Goal: Register for event/course

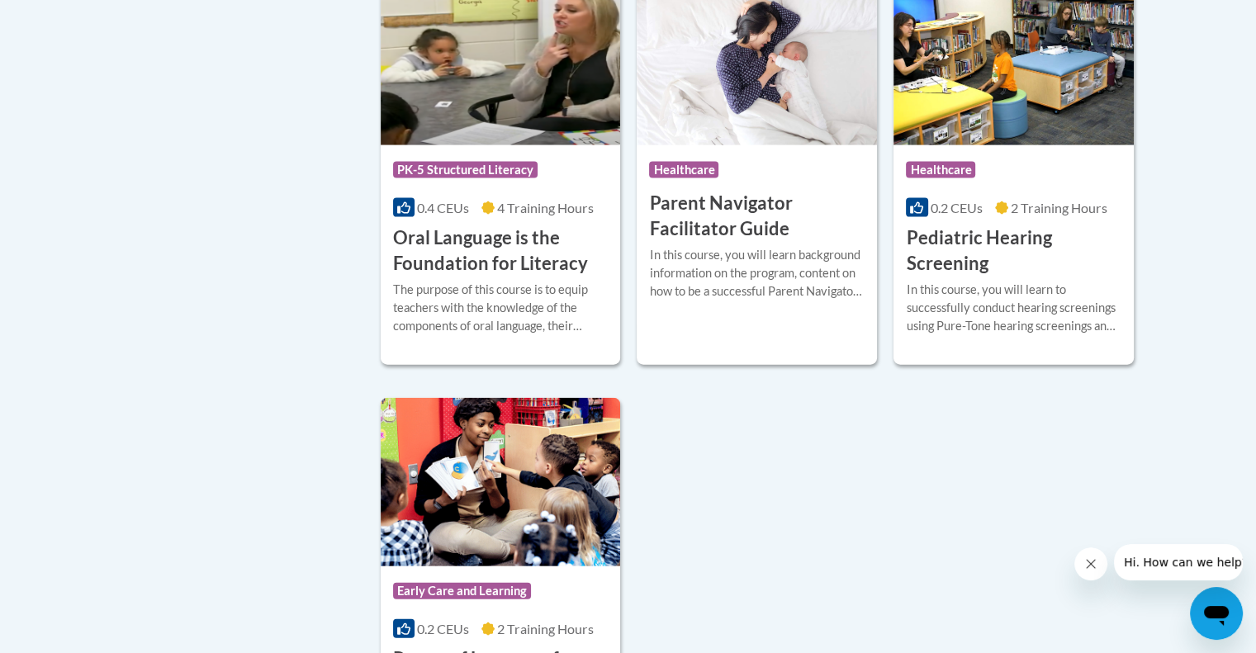
scroll to position [3562, 0]
click at [980, 335] on div "In this course, you will learn to successfully conduct hearing screenings using…" at bounding box center [1014, 308] width 216 height 55
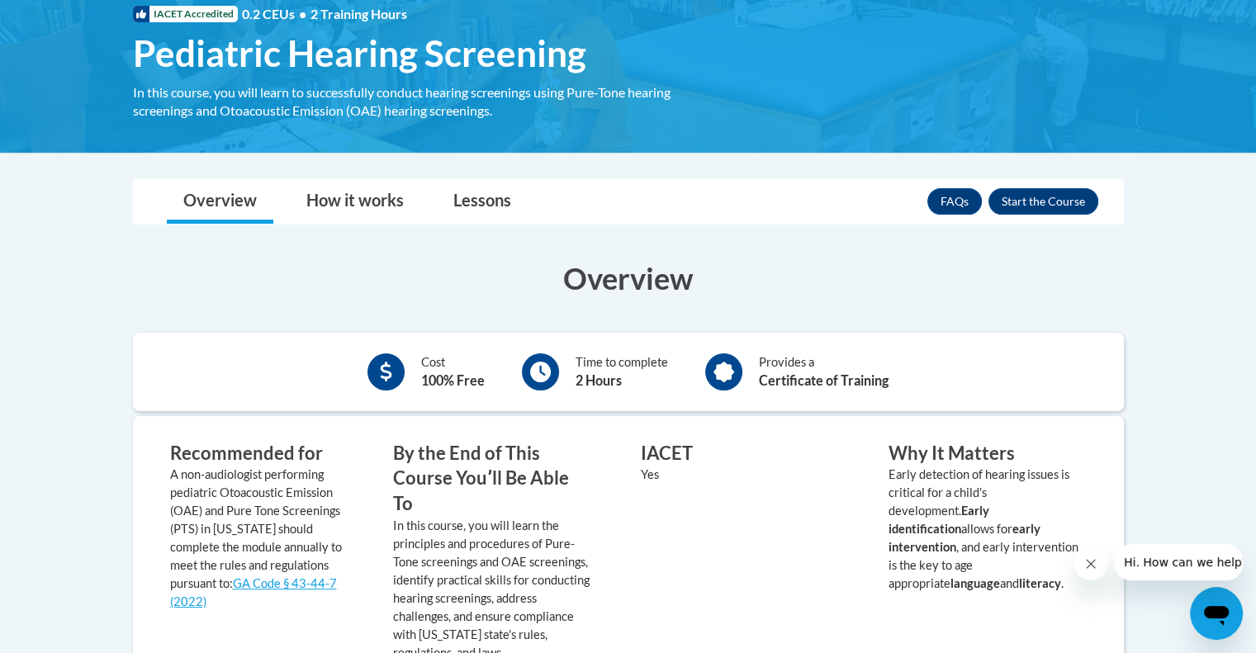
scroll to position [261, 0]
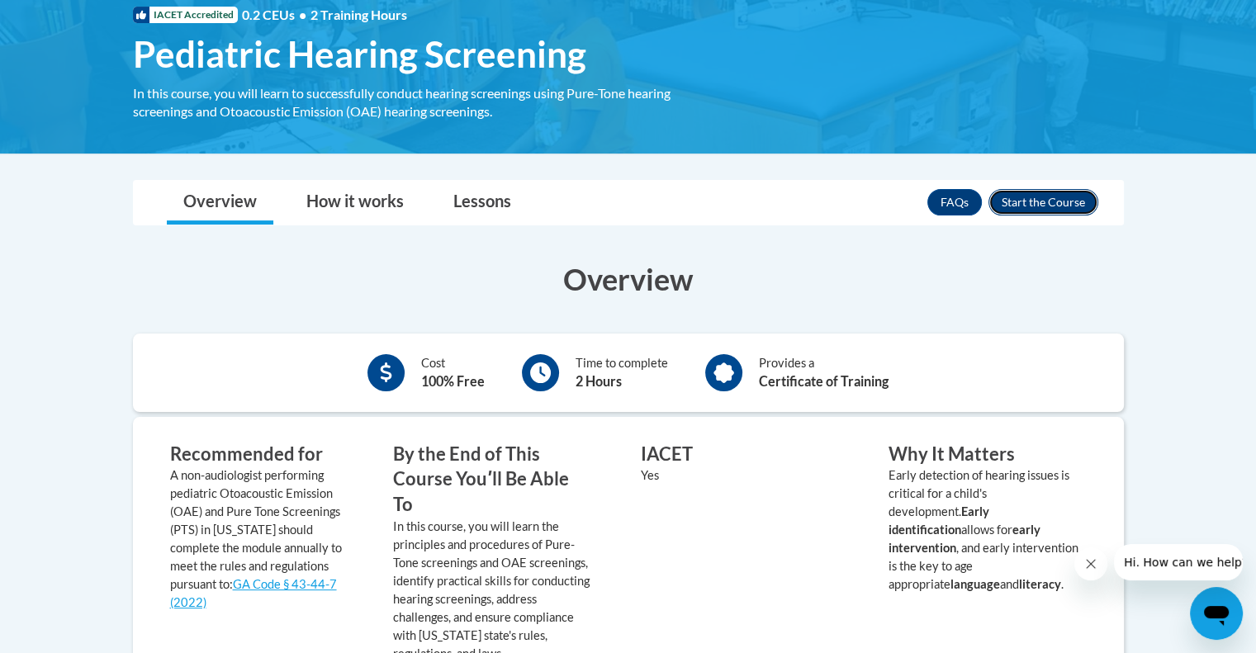
click at [1037, 204] on button "Enroll" at bounding box center [1044, 202] width 110 height 26
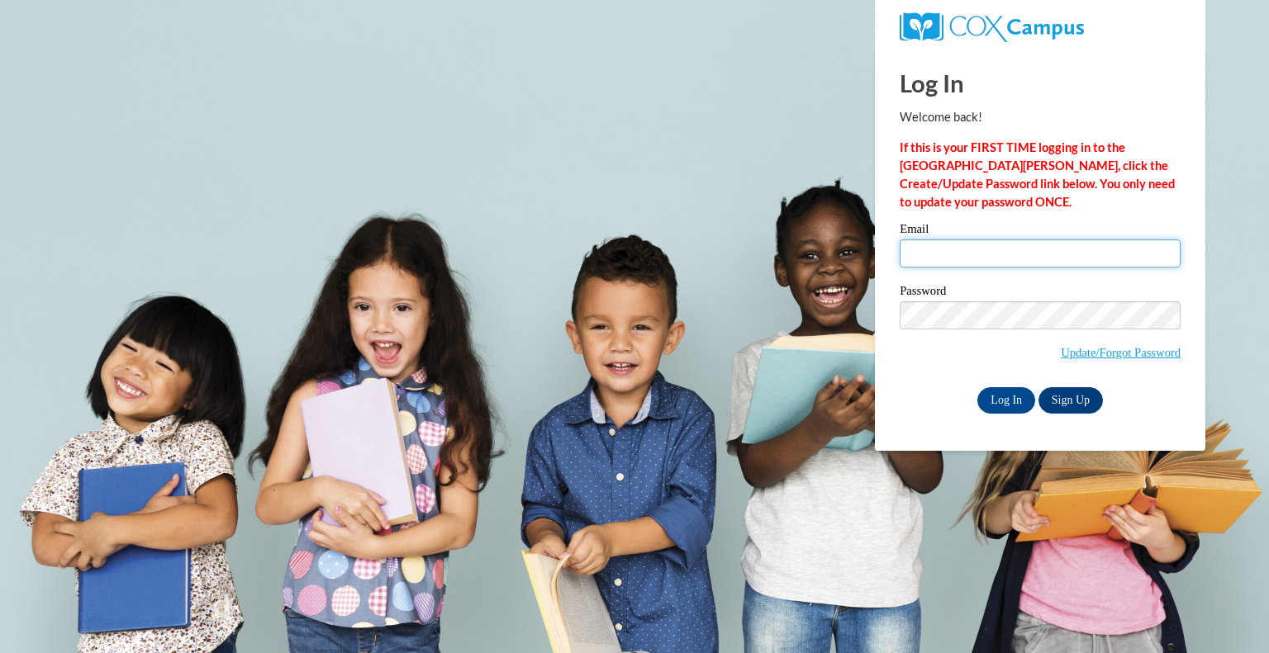
click at [1004, 244] on input "Email" at bounding box center [1039, 254] width 281 height 28
type input "a.griner@grady.k12.ga.us"
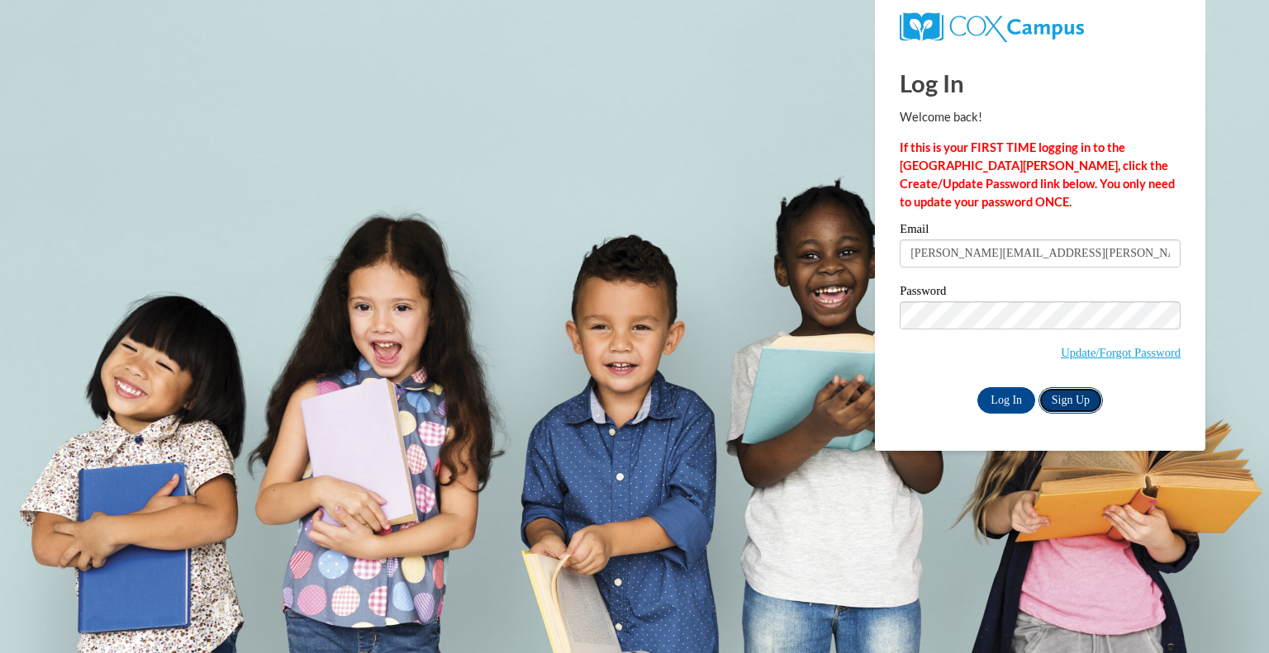
click at [1066, 401] on link "Sign Up" at bounding box center [1070, 400] width 64 height 26
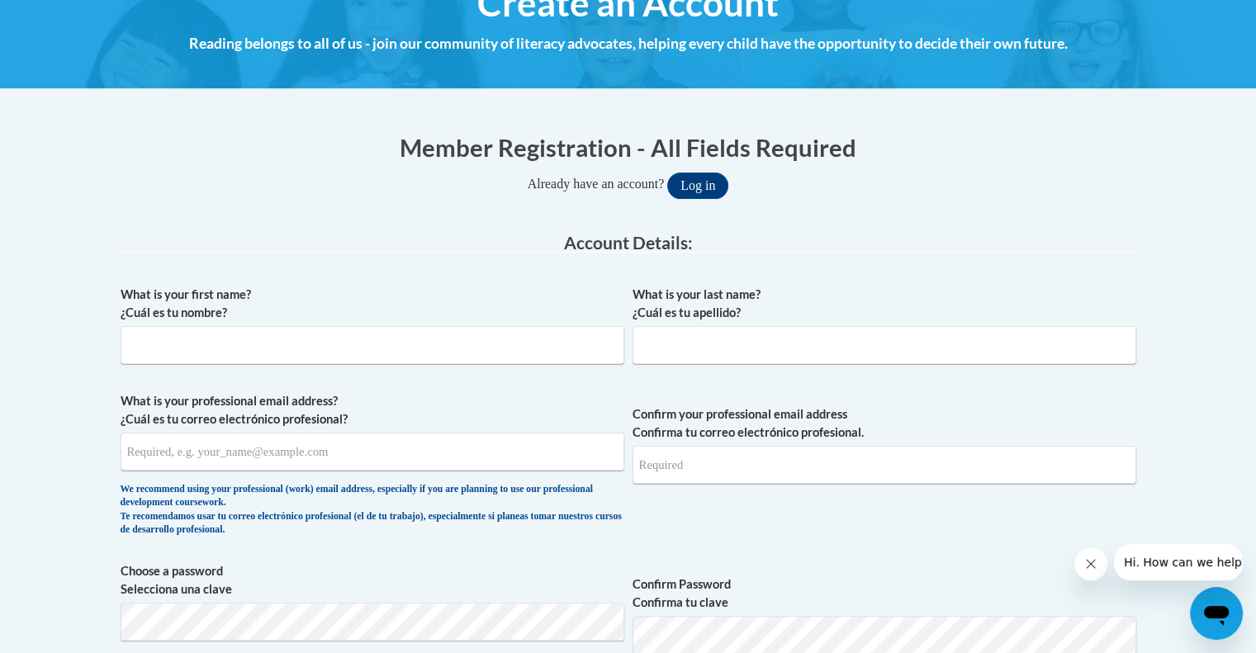
scroll to position [238, 0]
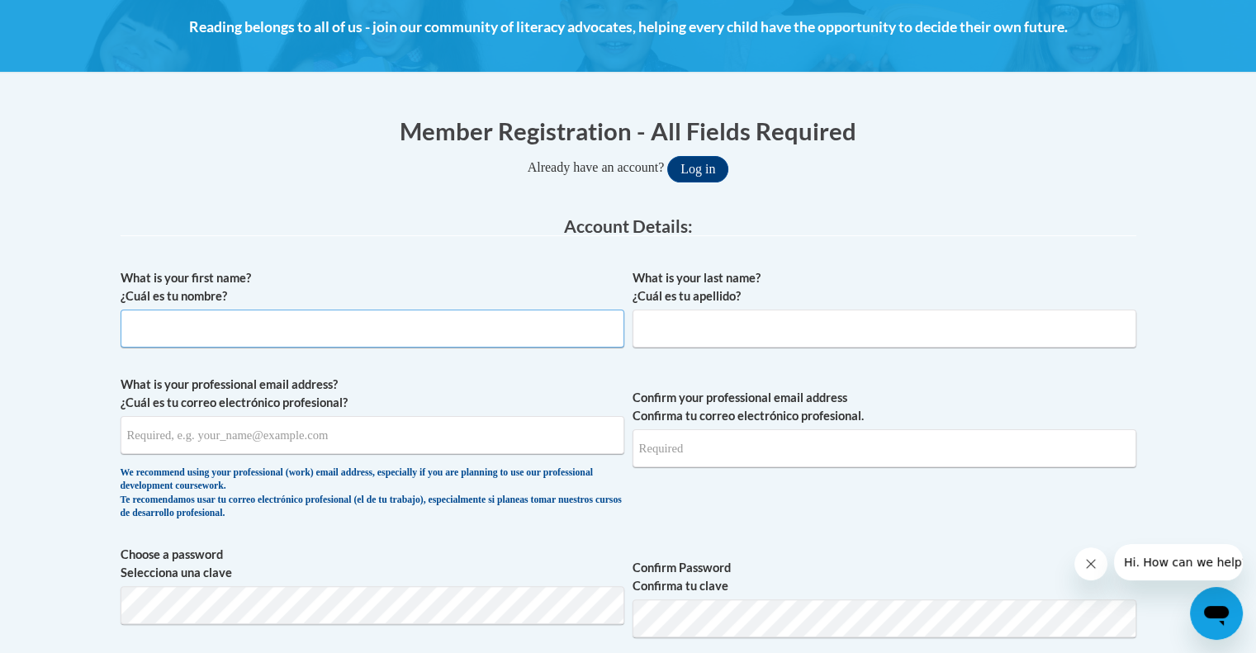
click at [514, 325] on input "What is your first name? ¿Cuál es tu nombre?" at bounding box center [373, 329] width 504 height 38
type input "Ashley"
type input "Griner"
type input "a.griner@grady.k12.ga.us"
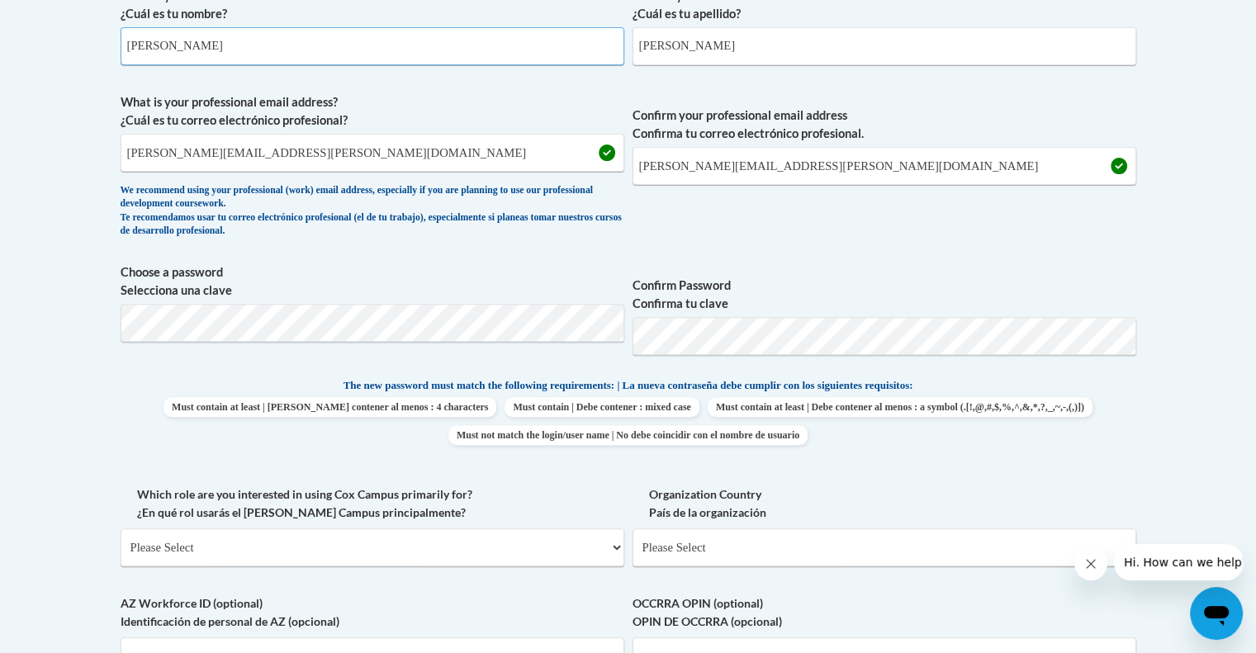
scroll to position [522, 0]
click at [566, 475] on div "What is your first name? ¿Cuál es tu nombre? Ashley What is your last name? ¿Cu…" at bounding box center [629, 353] width 1016 height 753
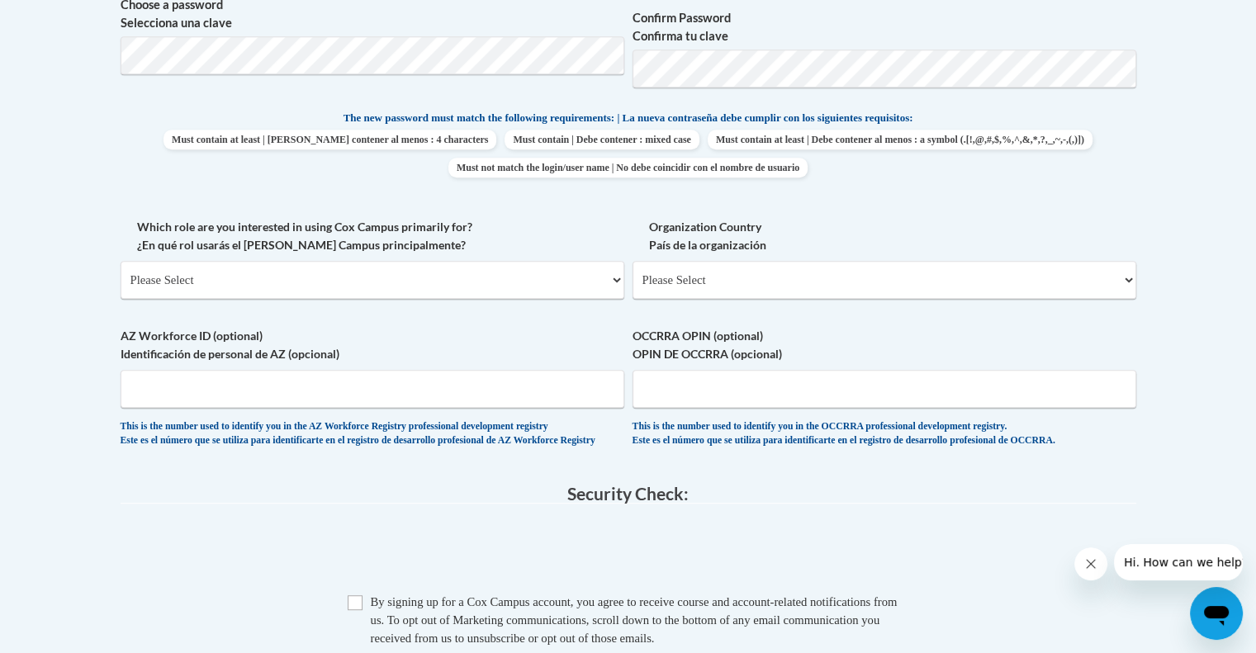
scroll to position [793, 0]
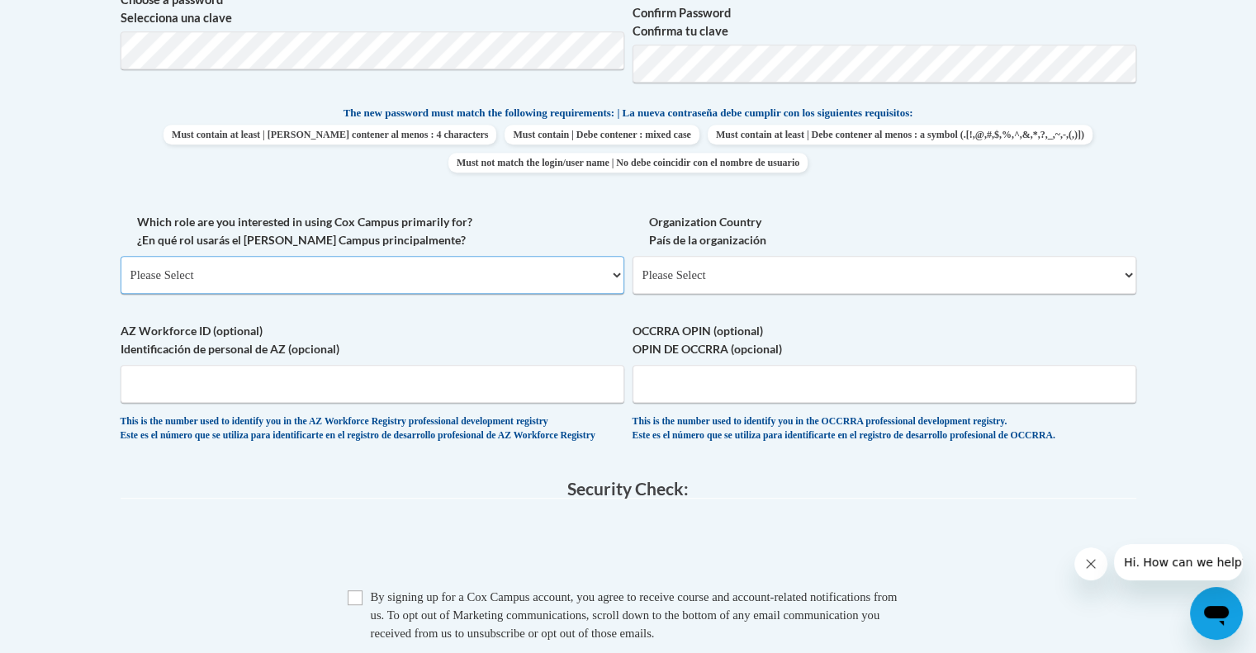
click at [554, 279] on select "Please Select College/University | Colegio/Universidad Community/Nonprofit Part…" at bounding box center [373, 275] width 504 height 38
select select "fbf2d438-af2f-41f8-98f1-81c410e29de3"
click at [121, 256] on select "Please Select College/University | Colegio/Universidad Community/Nonprofit Part…" at bounding box center [373, 275] width 504 height 38
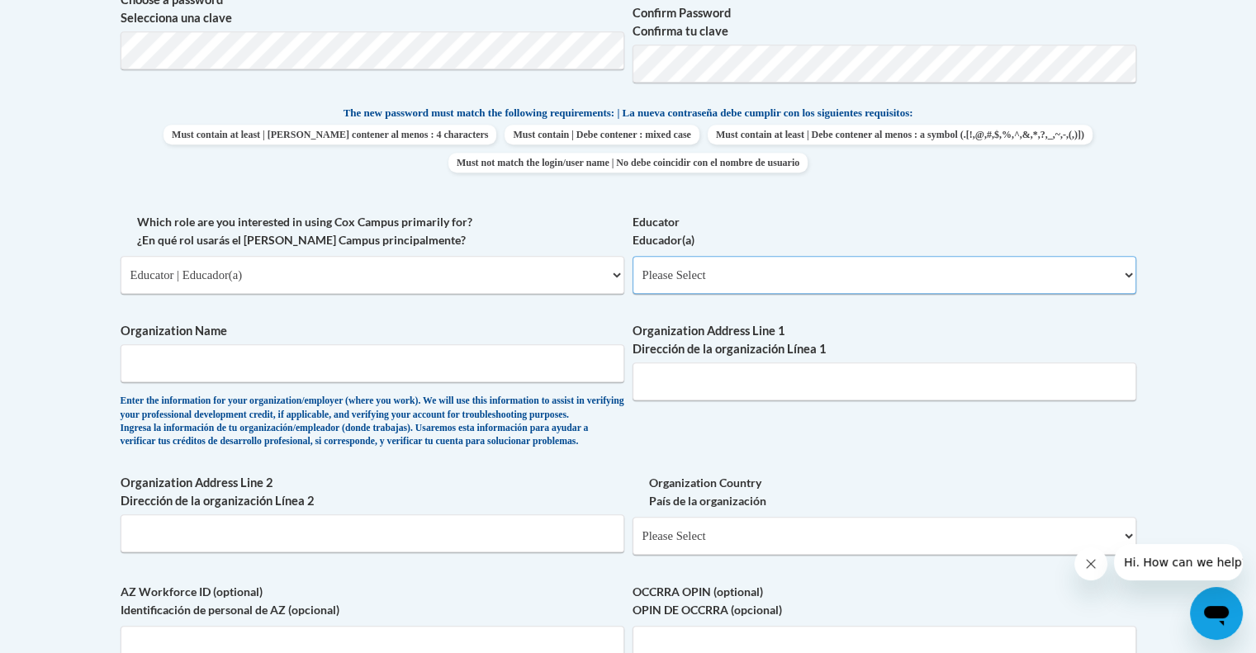
click at [750, 275] on select "Please Select Early Learning/Daycare Teacher/Family Home Care Provider | Maestr…" at bounding box center [885, 275] width 504 height 38
select select "d5fdb05a-b36c-4d60-97fa-9afceda7e903"
click at [633, 256] on select "Please Select Early Learning/Daycare Teacher/Family Home Care Provider | Maestr…" at bounding box center [885, 275] width 504 height 38
click at [499, 376] on input "Organization Name" at bounding box center [373, 363] width 504 height 38
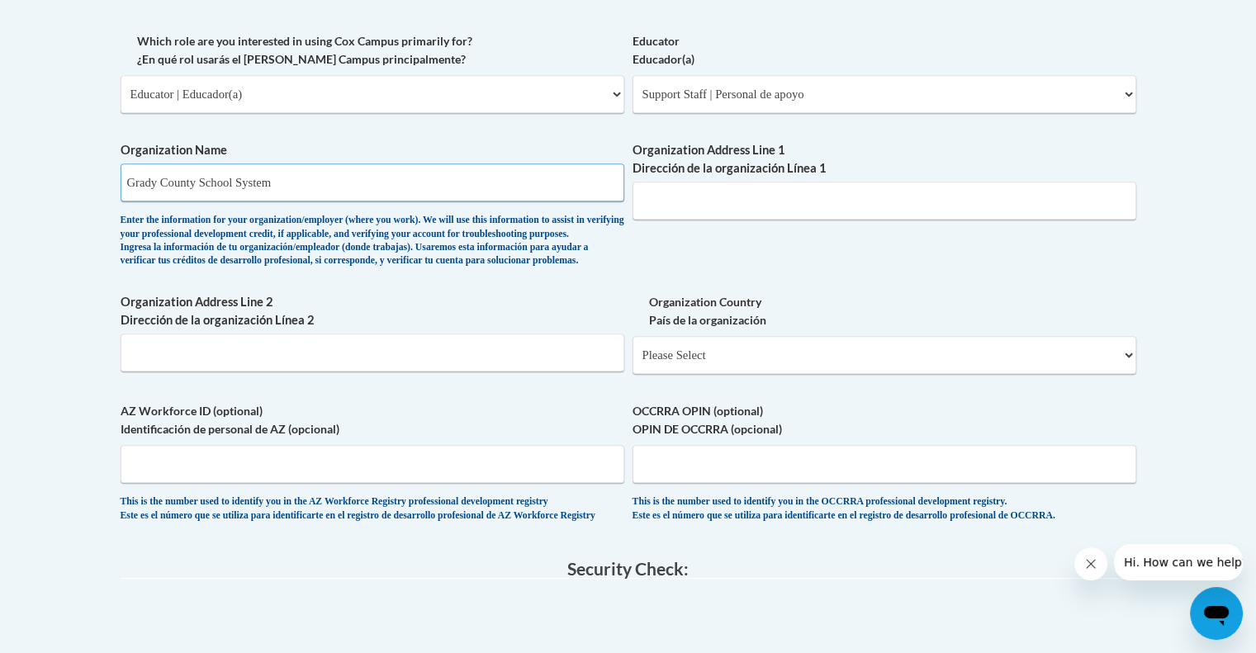
scroll to position [975, 0]
type input "Grady County School System"
click at [732, 189] on input "Organization Address Line 1 Dirección de la organización Línea 1" at bounding box center [885, 200] width 504 height 38
type input "985 1st Street"
click at [386, 371] on input "Organization Address Line 2 Dirección de la organización Línea 2" at bounding box center [373, 352] width 504 height 38
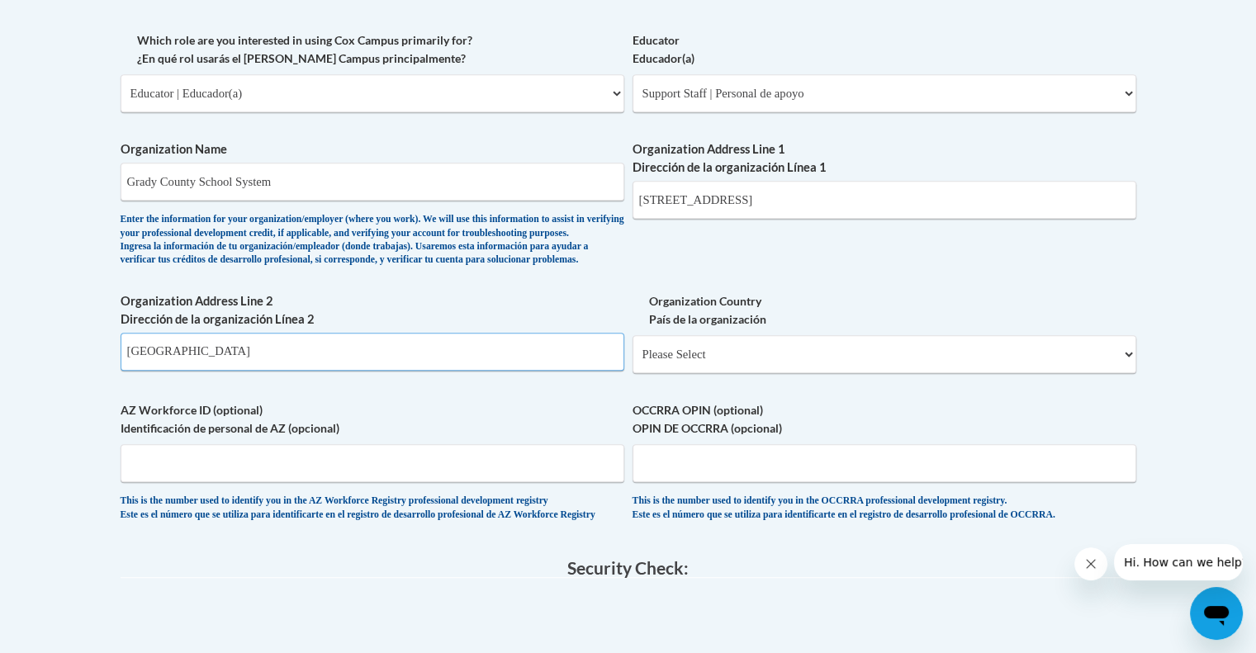
type input "Cairo"
click at [788, 373] on select "Please Select United States | Estados Unidos Outside of the United States | Fue…" at bounding box center [885, 354] width 504 height 38
select select "ad49bcad-a171-4b2e-b99c-48b446064914"
click at [633, 362] on select "Please Select United States | Estados Unidos Outside of the United States | Fue…" at bounding box center [885, 354] width 504 height 38
select select
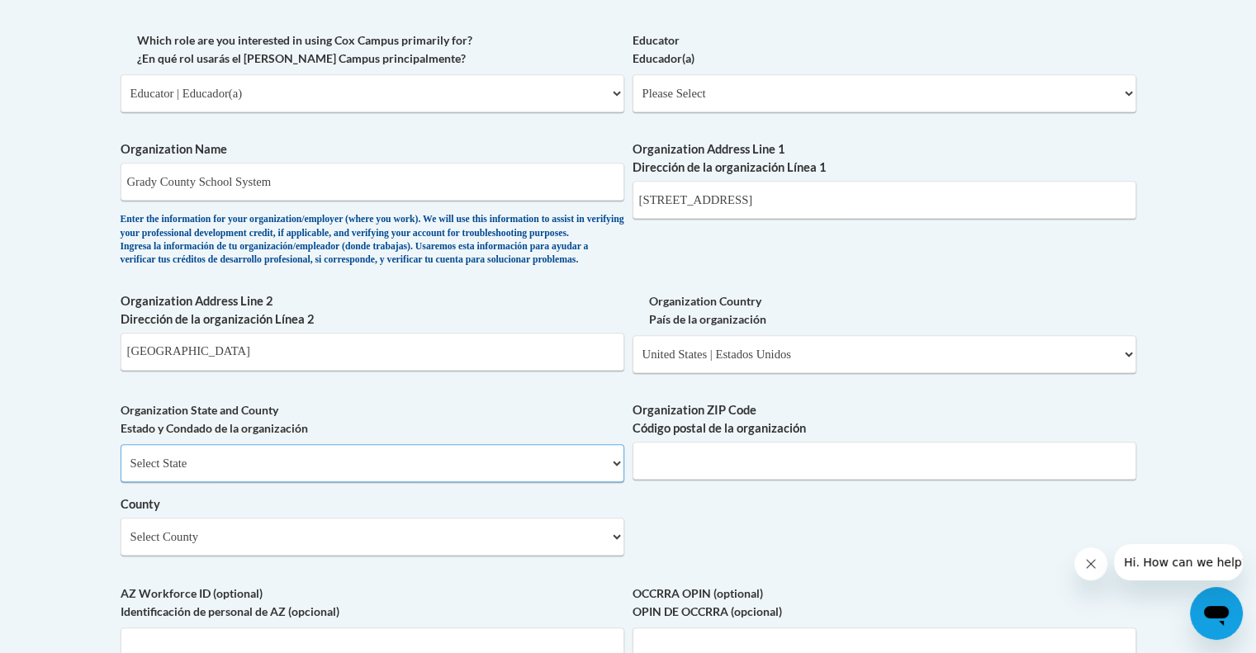
click at [285, 482] on select "Select State Alabama Alaska Arizona Arkansas California Colorado Connecticut De…" at bounding box center [373, 463] width 504 height 38
select select "Georgia"
click at [121, 472] on select "Select State Alabama Alaska Arizona Arkansas California Colorado Connecticut De…" at bounding box center [373, 463] width 504 height 38
click at [244, 556] on select "Select County Appling Atkinson Bacon Baker Baldwin Banks Barrow Bartow Ben Hill…" at bounding box center [373, 537] width 504 height 38
select select "Grady"
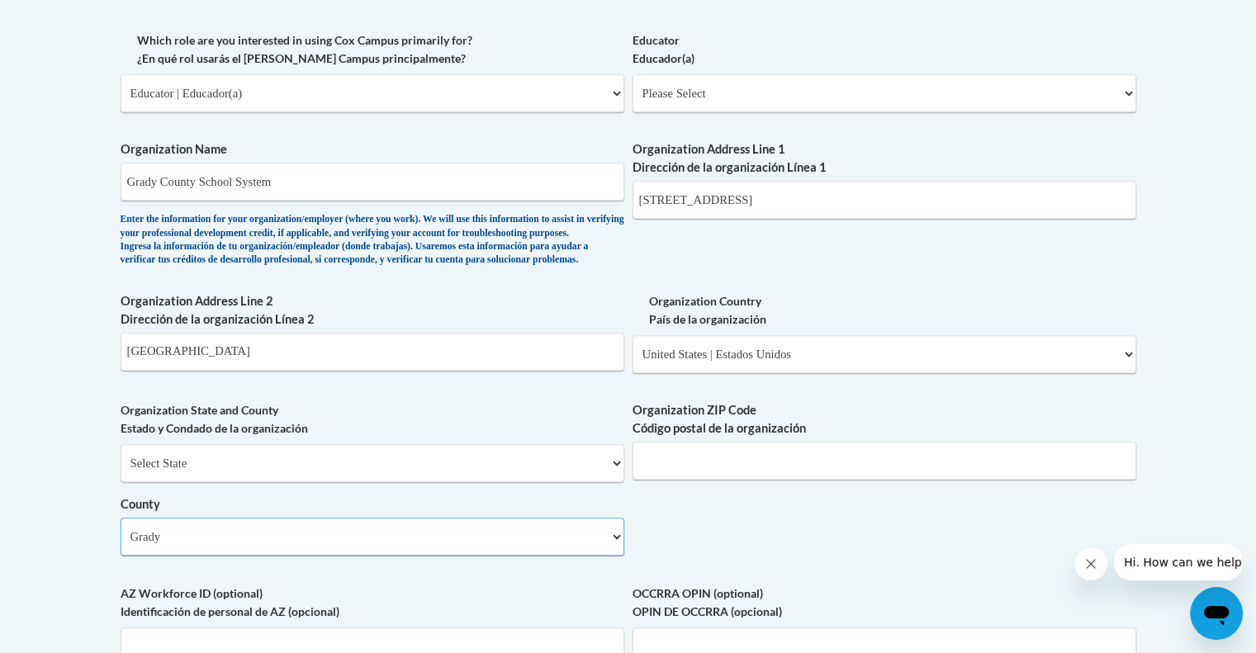
click at [121, 545] on select "Select County Appling Atkinson Bacon Baker Baldwin Banks Barrow Bartow Ben Hill…" at bounding box center [373, 537] width 504 height 38
click at [702, 480] on input "Organization ZIP Code Código postal de la organización" at bounding box center [885, 461] width 504 height 38
type input "39828"
click at [805, 591] on div "What is your first name? ¿Cuál es tu nombre? Ashley What is your last name? ¿Cu…" at bounding box center [629, 123] width 1016 height 1198
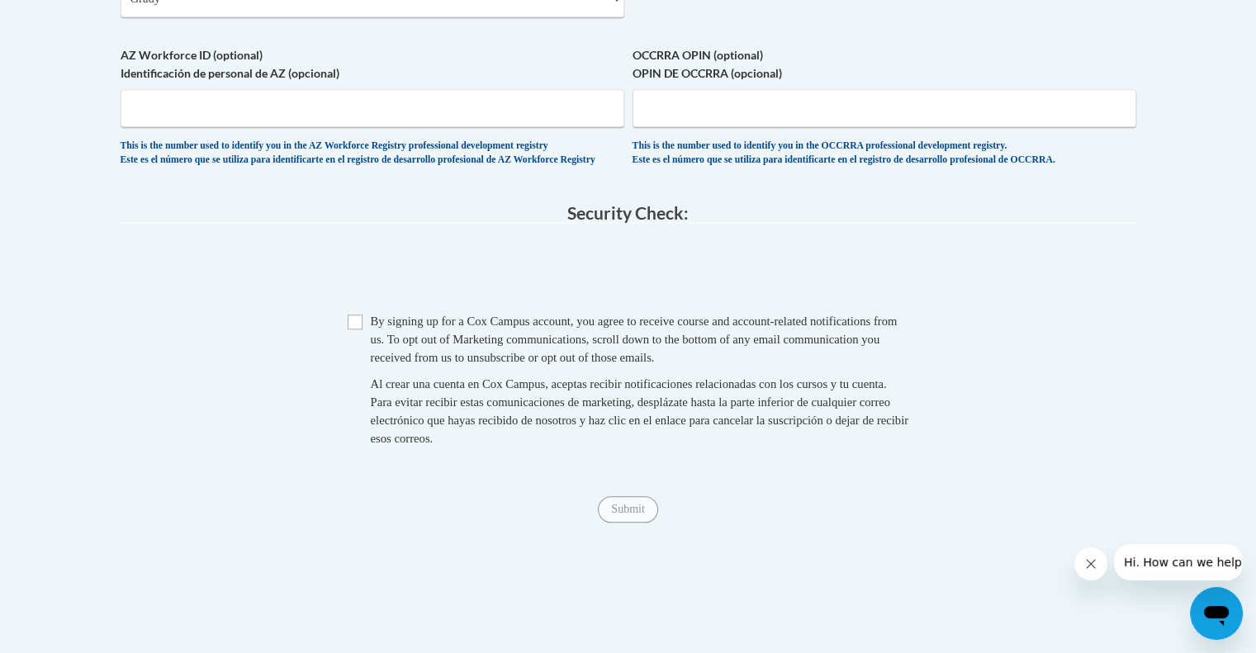
scroll to position [1513, 0]
click at [357, 330] on input "Checkbox" at bounding box center [355, 322] width 15 height 15
checkbox input "true"
click at [633, 523] on input "Submit" at bounding box center [627, 509] width 59 height 26
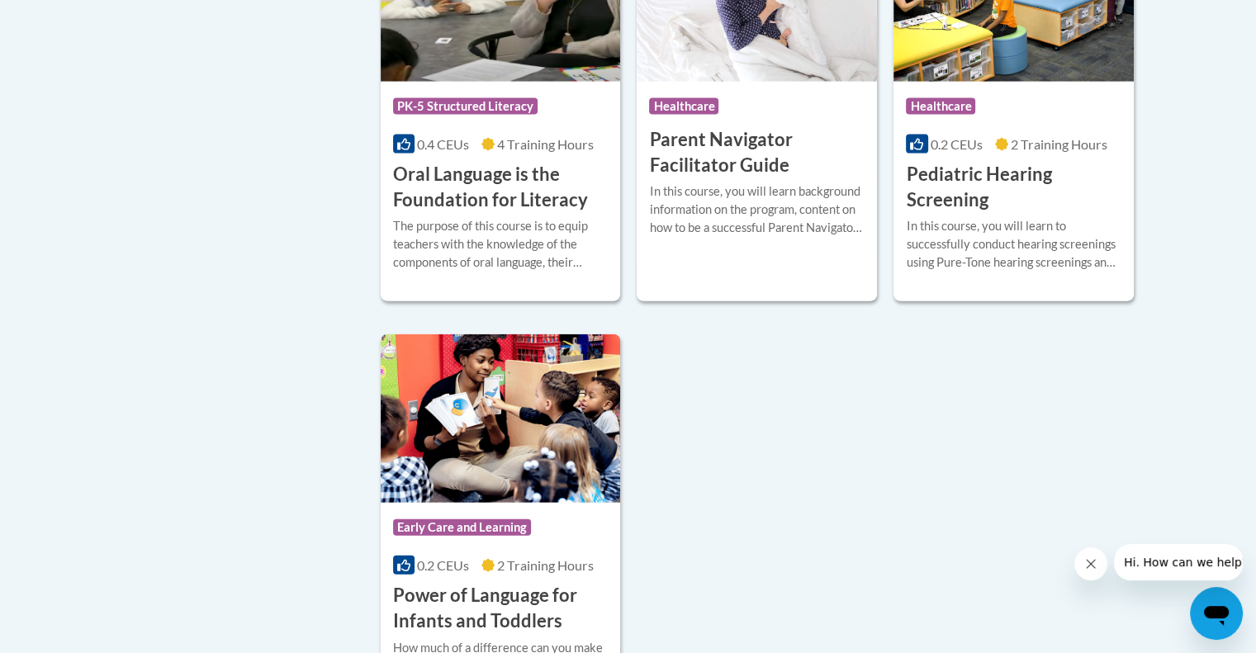
scroll to position [3626, 0]
click at [982, 240] on div "More Info Enroll In this course, you will learn to successfully conduct hearing…" at bounding box center [1014, 253] width 240 height 84
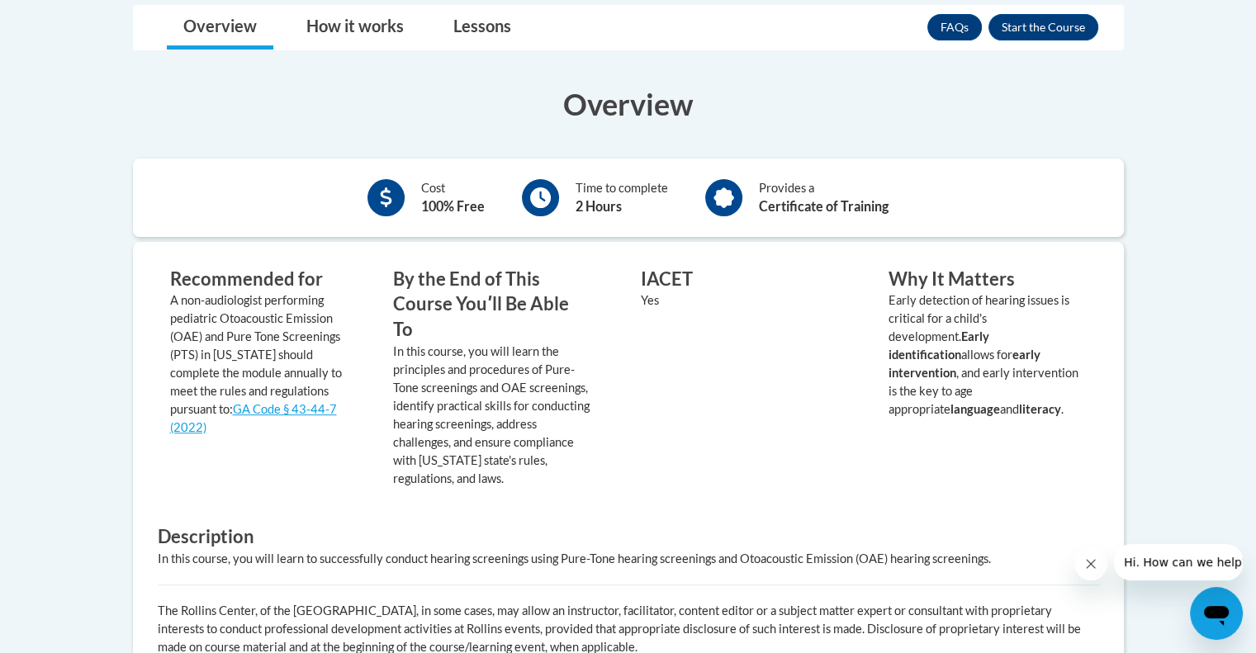
scroll to position [436, 0]
click at [1037, 35] on button "Enroll" at bounding box center [1044, 27] width 110 height 26
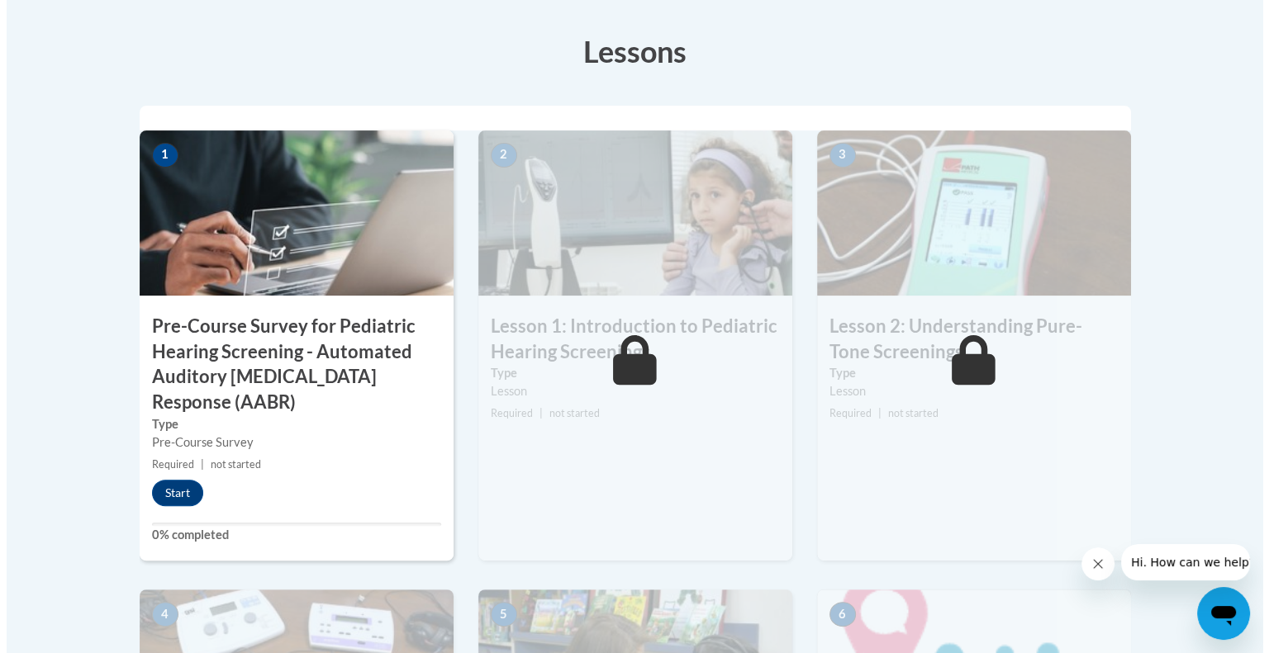
scroll to position [449, 0]
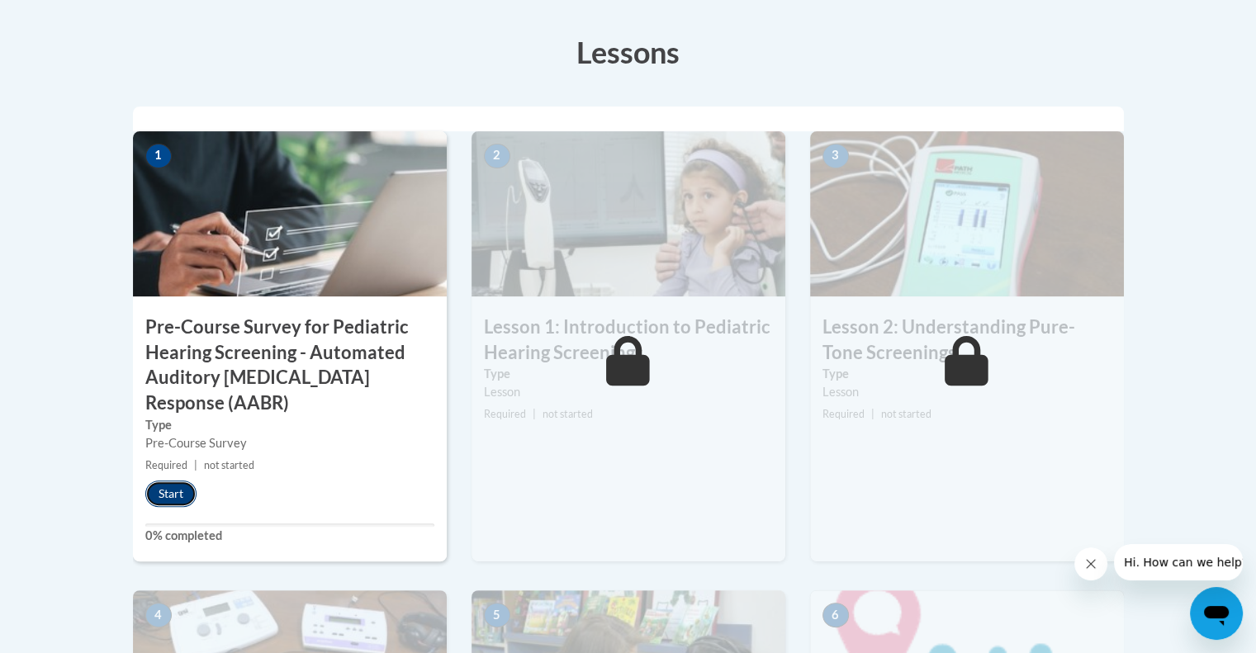
click at [165, 495] on button "Start" at bounding box center [170, 494] width 51 height 26
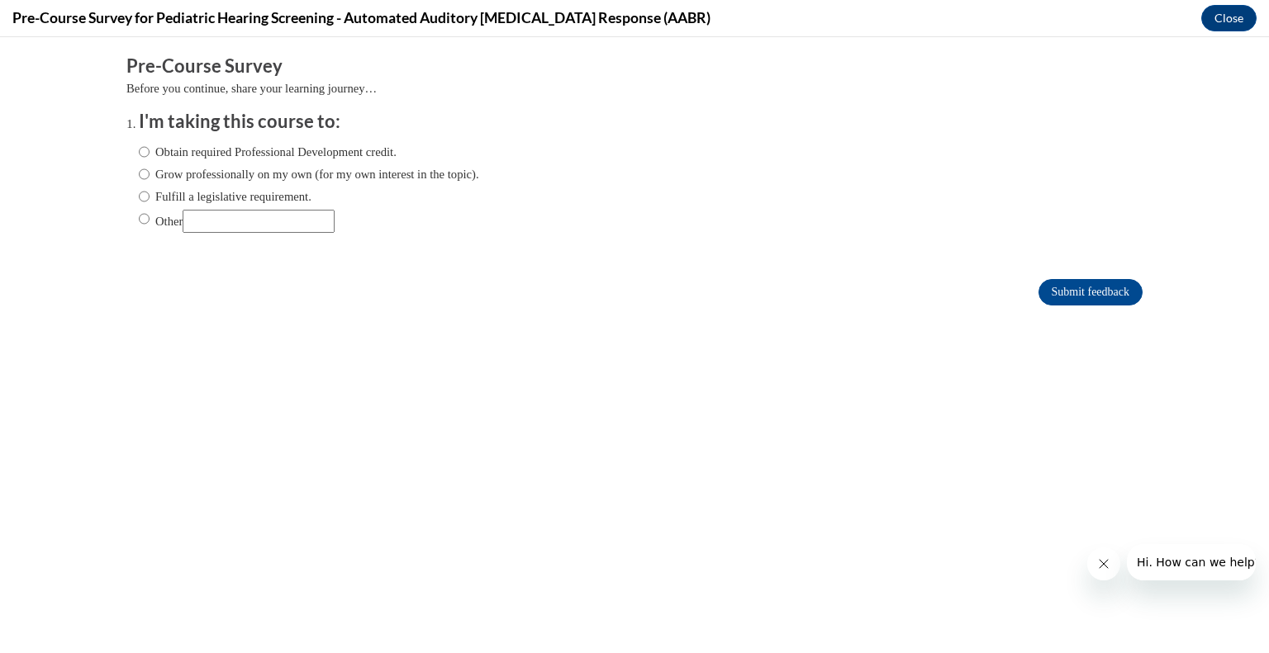
scroll to position [0, 0]
click at [139, 216] on input "Other" at bounding box center [144, 219] width 11 height 18
radio input "true"
click at [216, 226] on input "Other" at bounding box center [259, 221] width 152 height 23
type input "l"
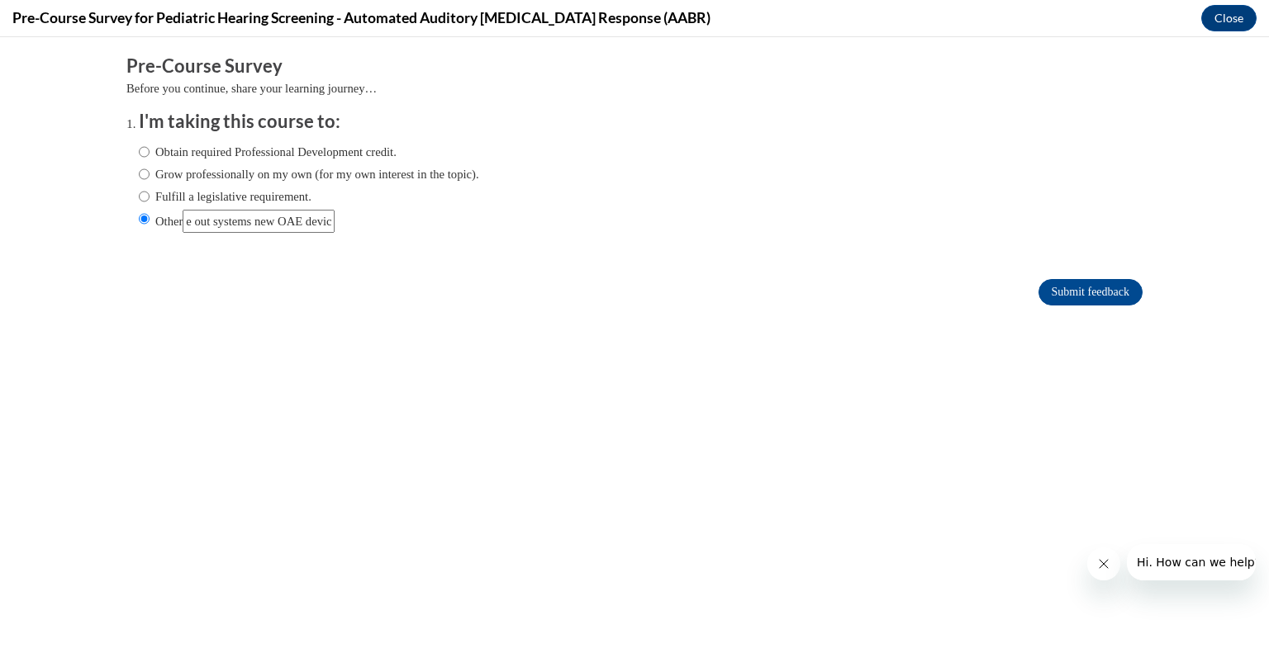
scroll to position [0, 102]
type input "learn how to use out systems new OAE device"
click at [1039, 296] on input "Submit feedback" at bounding box center [1090, 292] width 104 height 26
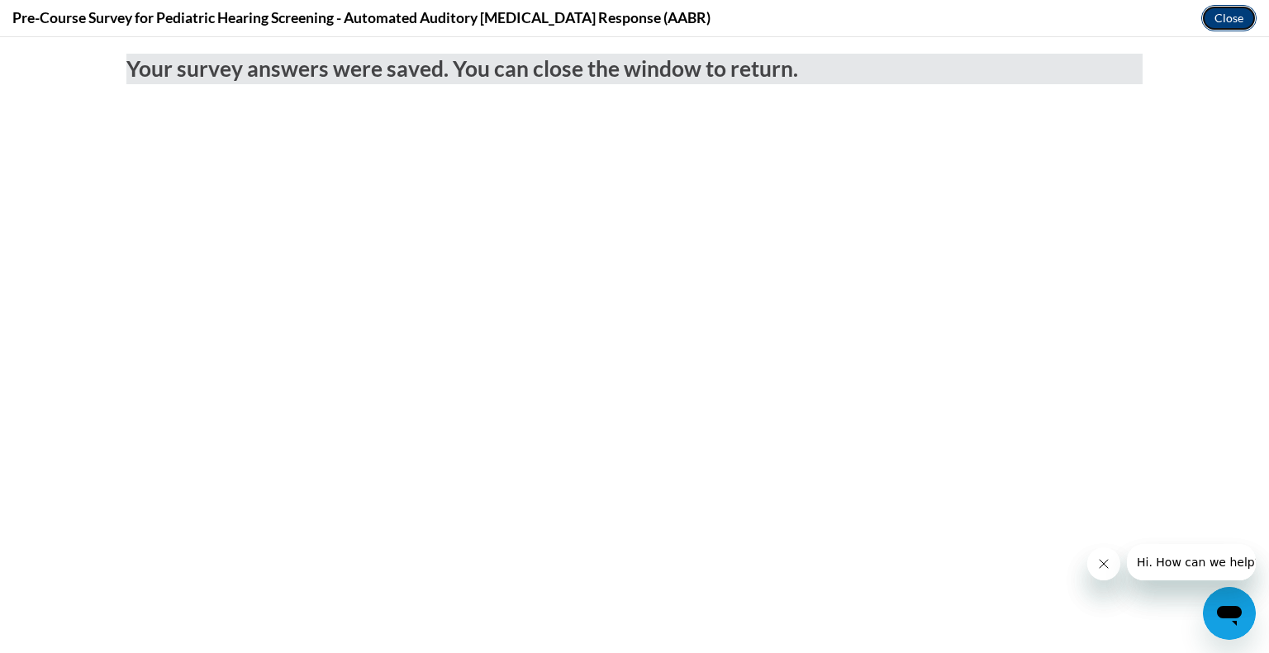
click at [1236, 17] on button "Close" at bounding box center [1228, 18] width 55 height 26
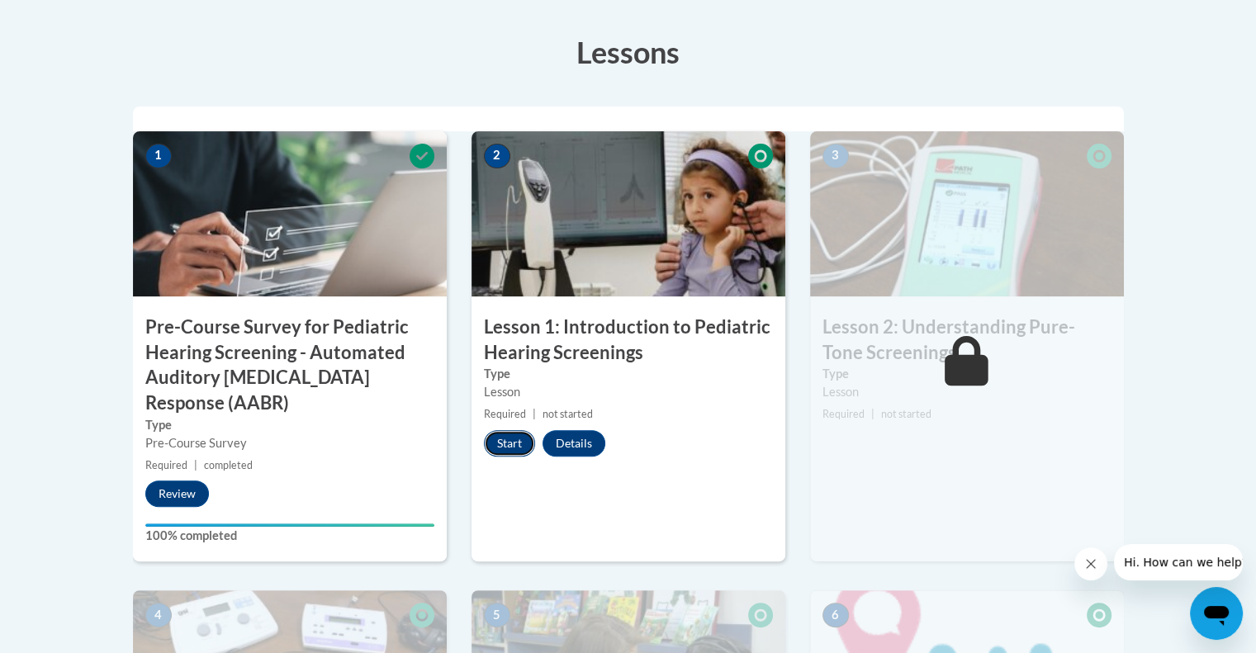
click at [508, 435] on button "Start" at bounding box center [509, 443] width 51 height 26
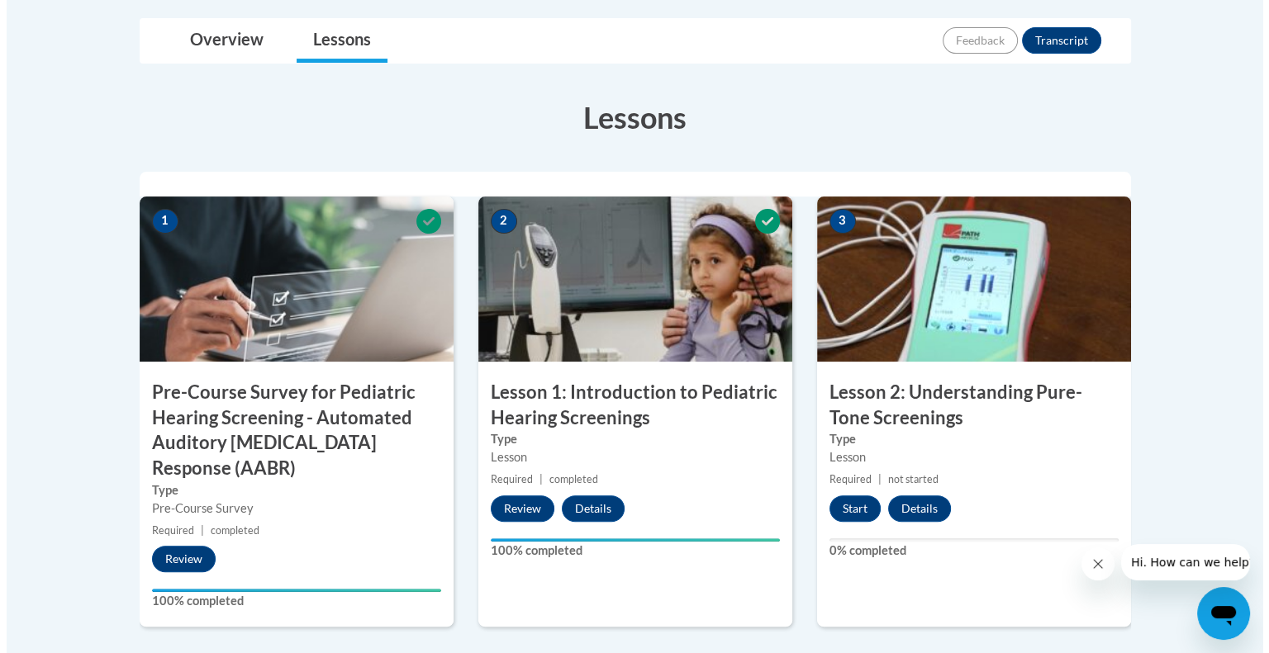
scroll to position [466, 0]
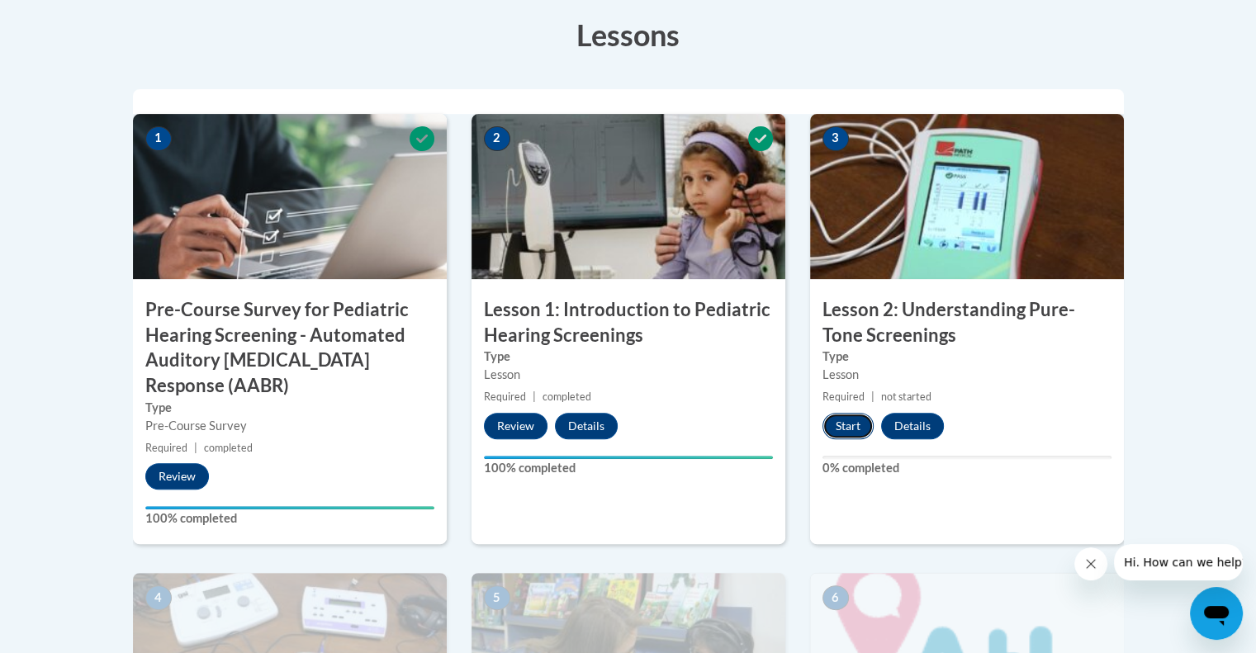
click at [853, 425] on button "Start" at bounding box center [848, 426] width 51 height 26
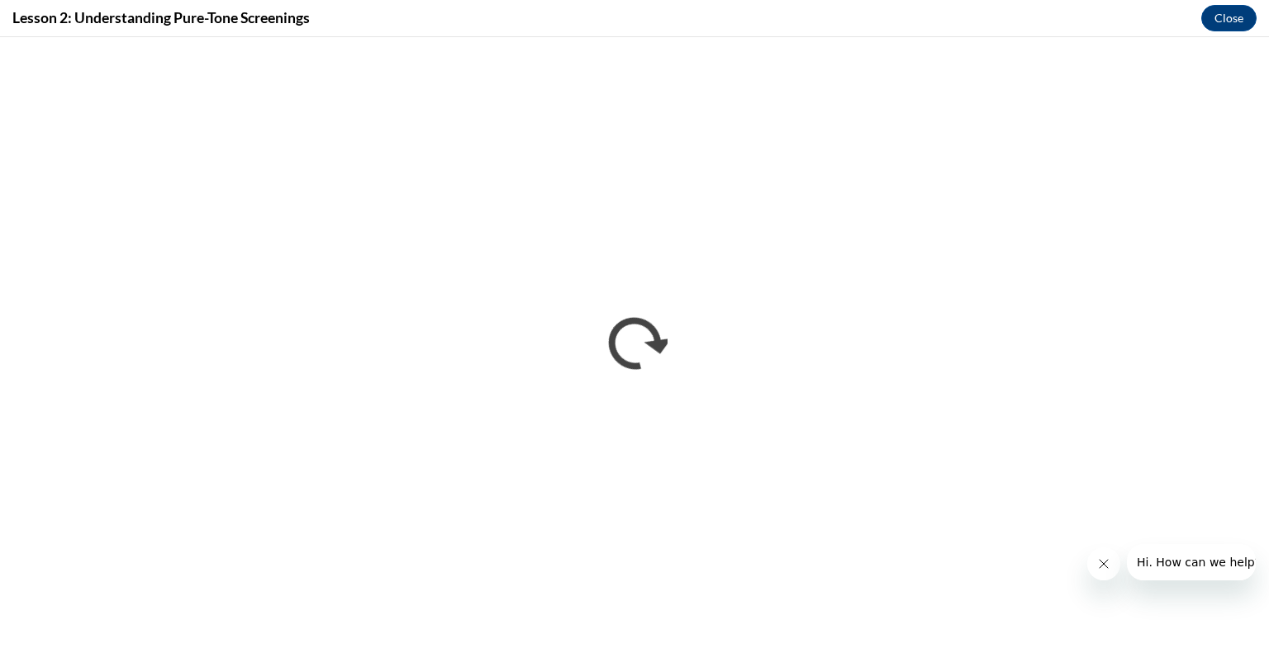
scroll to position [0, 0]
